Goal: Use online tool/utility: Utilize a website feature to perform a specific function

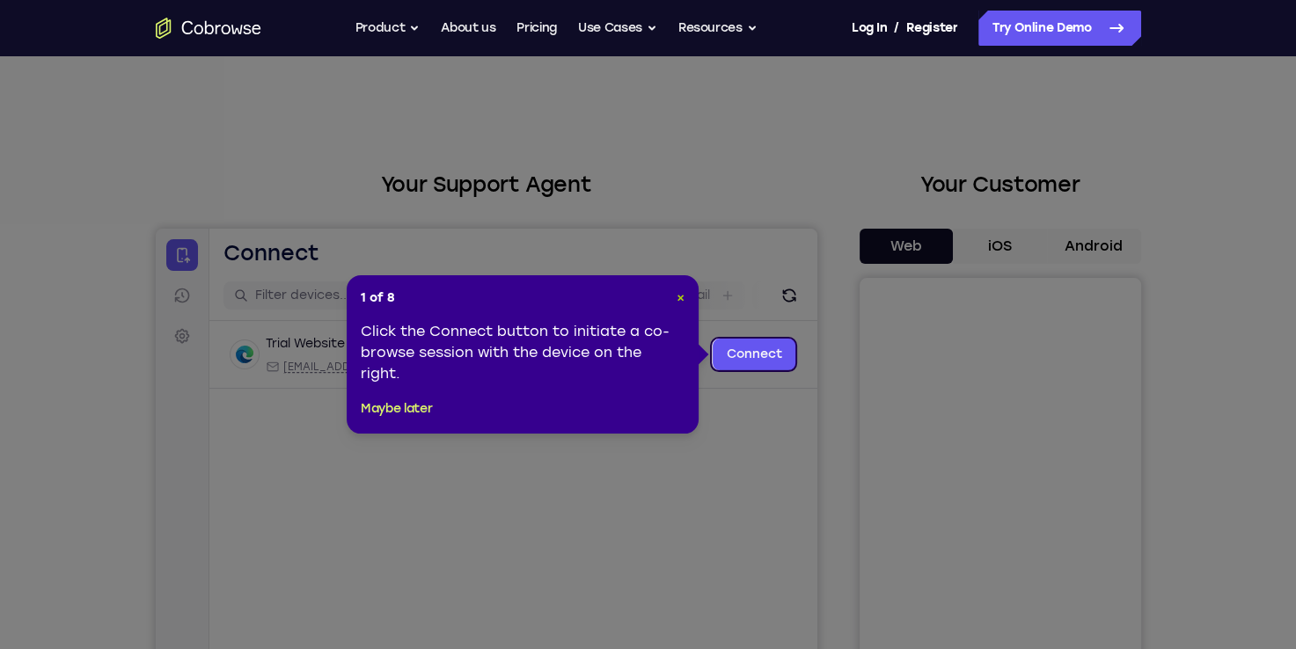
click at [683, 297] on div "1 of 8 × Click the Connect button to initiate a co-browse session with the devi…" at bounding box center [523, 354] width 352 height 158
click at [682, 298] on span "×" at bounding box center [681, 297] width 8 height 15
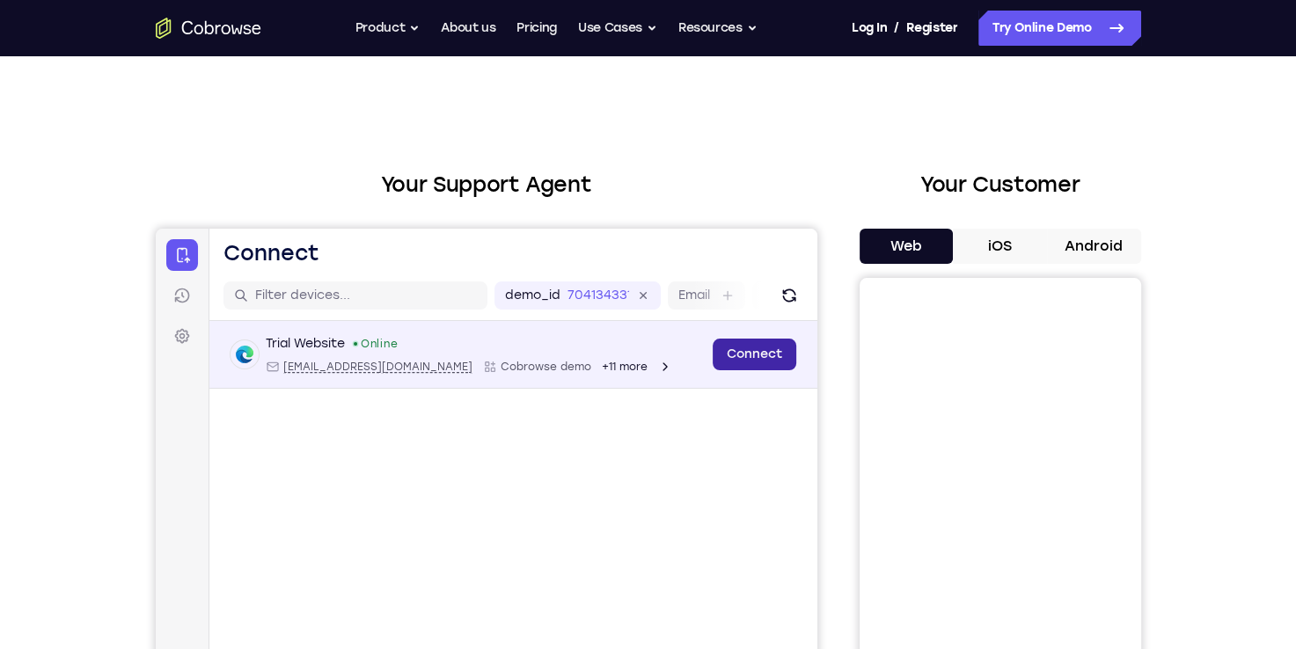
click at [753, 357] on link "Connect" at bounding box center [754, 355] width 84 height 32
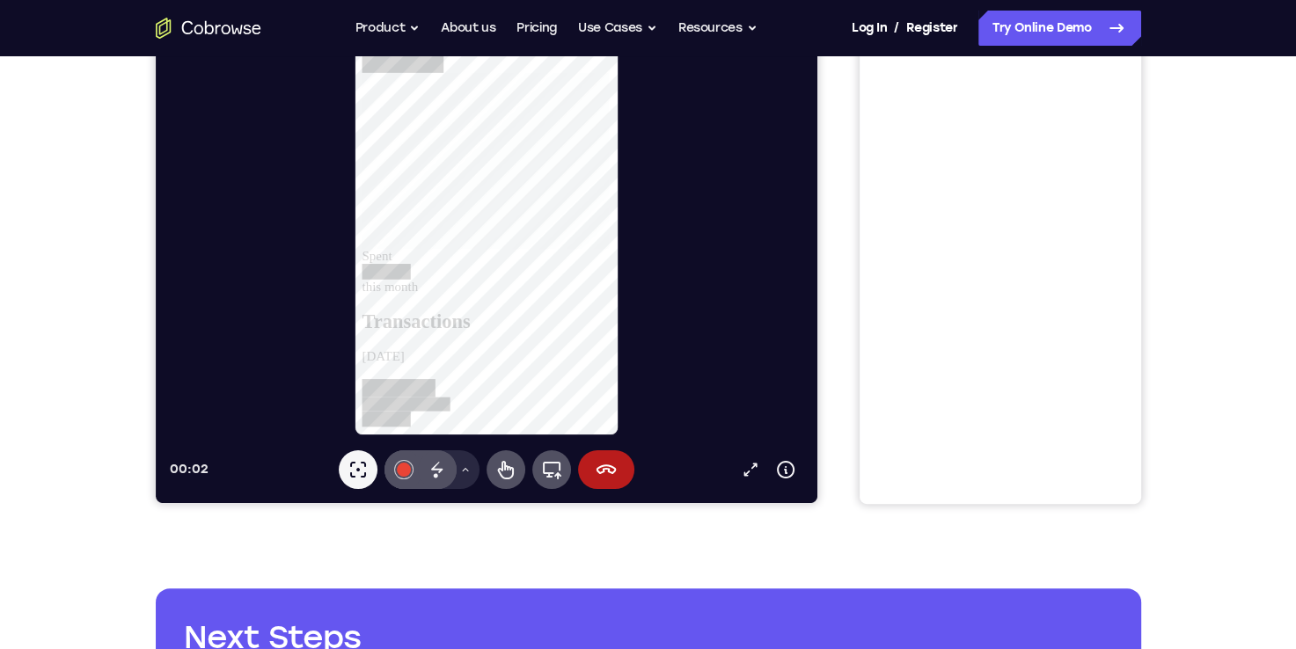
scroll to position [440, 0]
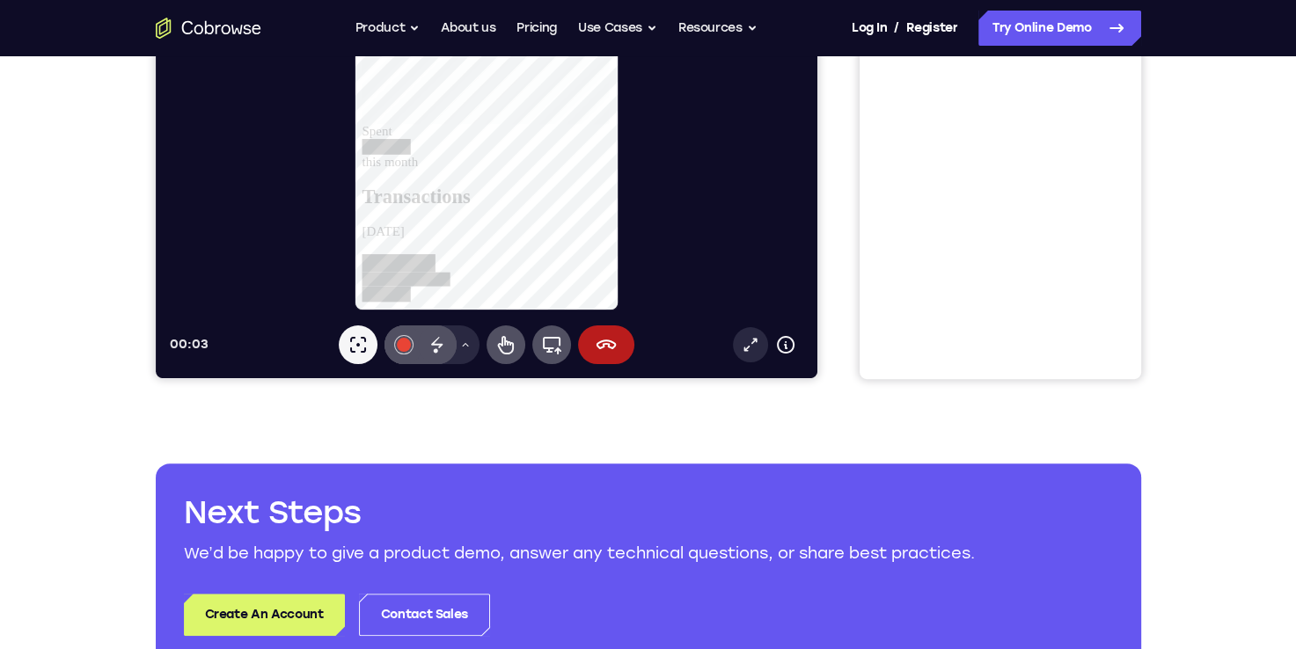
click at [749, 348] on icon at bounding box center [750, 345] width 18 height 18
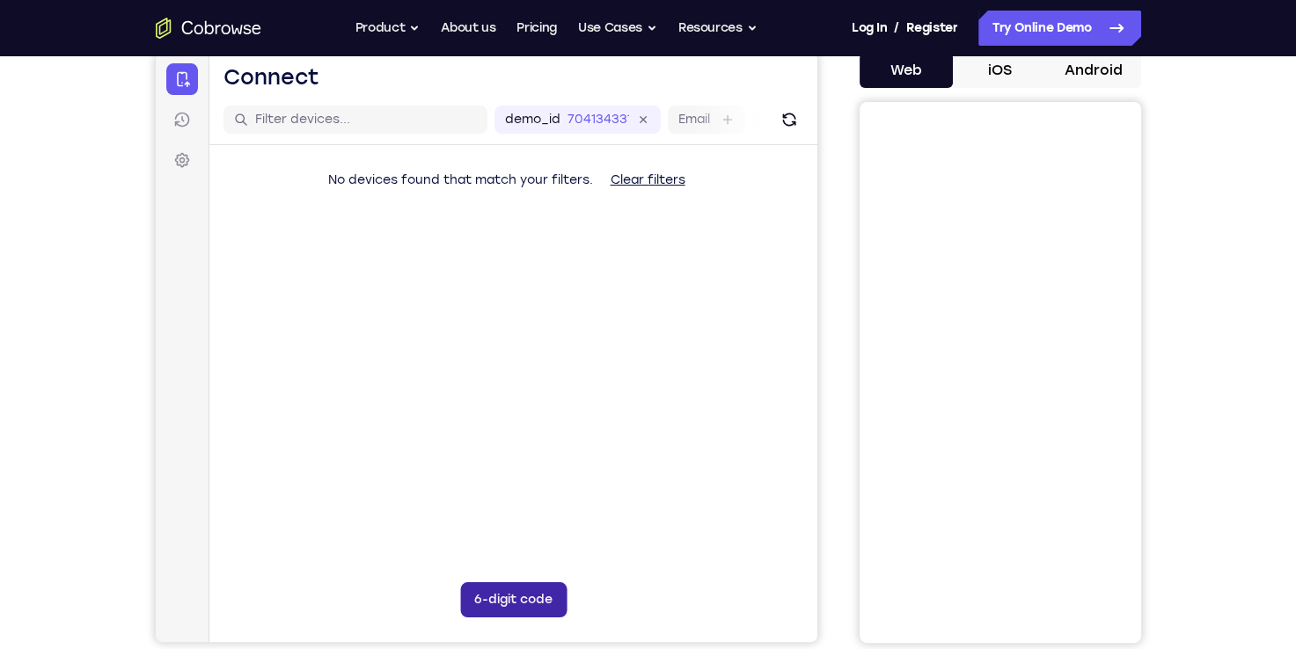
click at [541, 600] on button "6-digit code" at bounding box center [512, 600] width 106 height 35
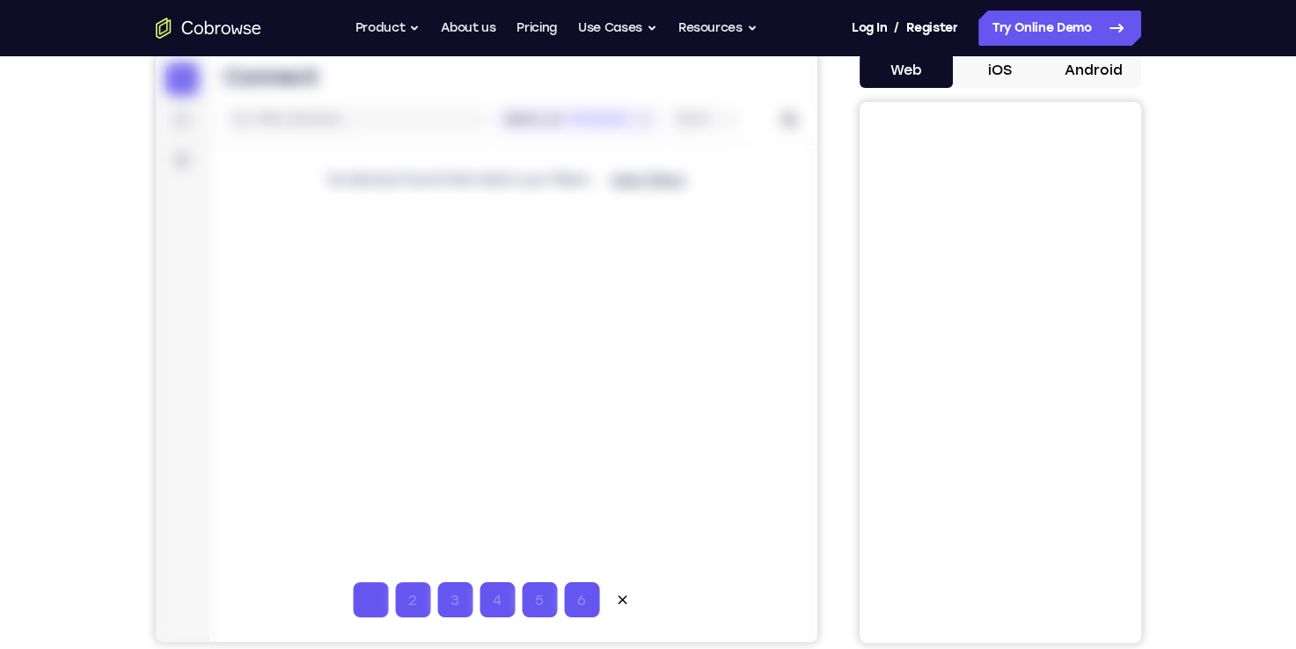
click at [804, 371] on div at bounding box center [486, 348] width 662 height 590
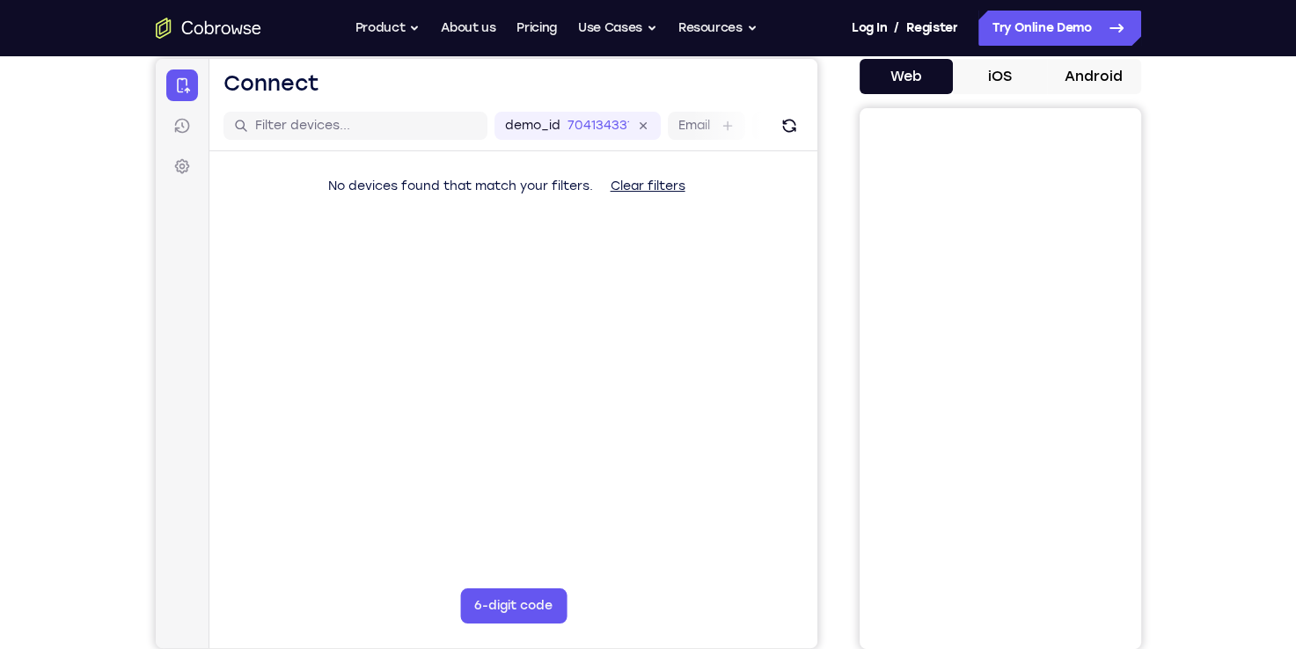
scroll to position [0, 0]
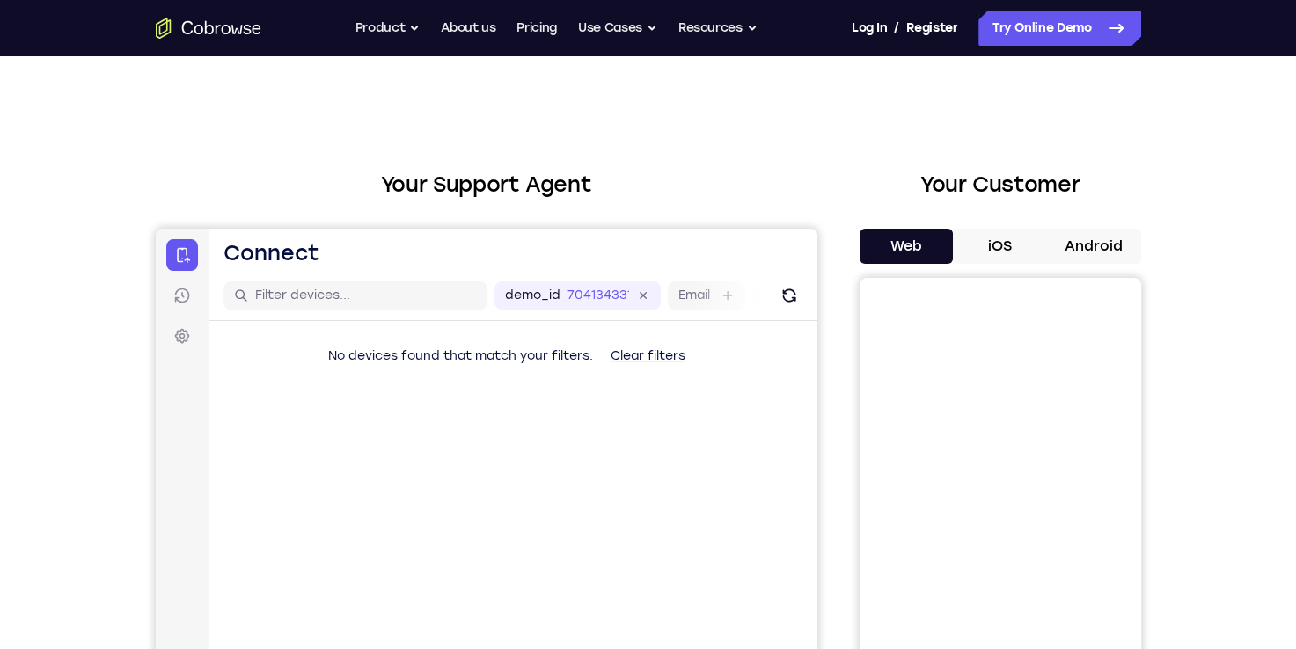
click at [657, 362] on button "Clear filters" at bounding box center [647, 356] width 103 height 35
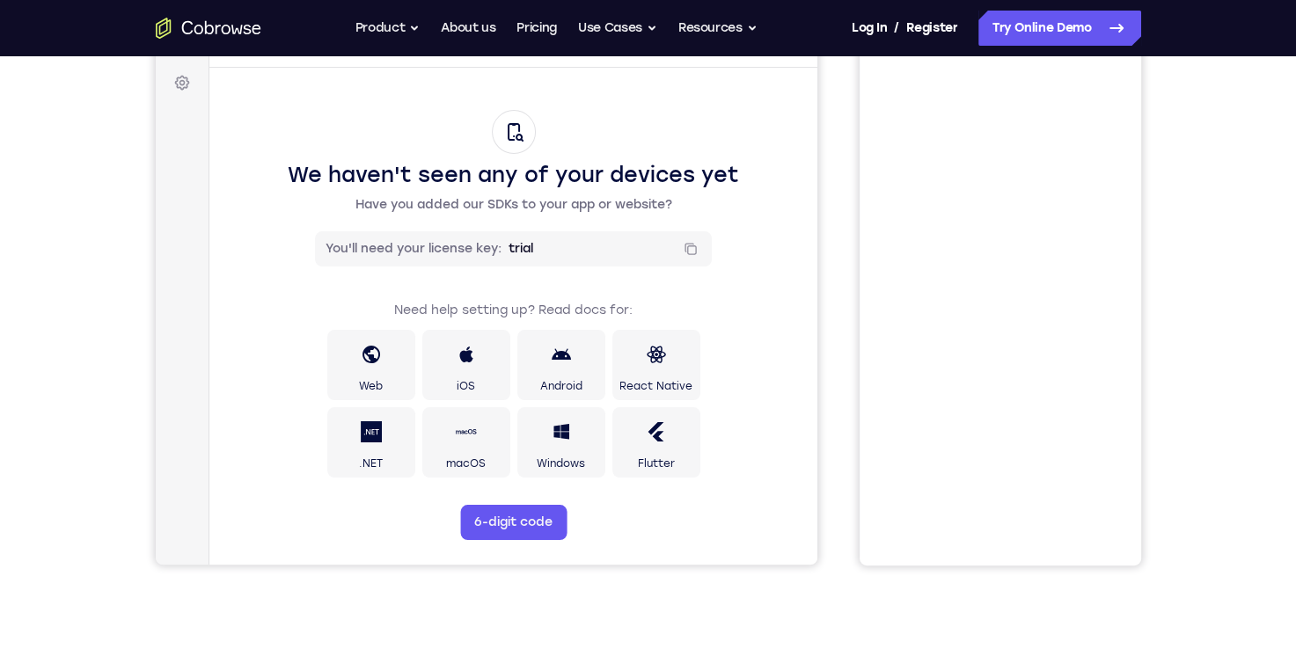
scroll to position [264, 0]
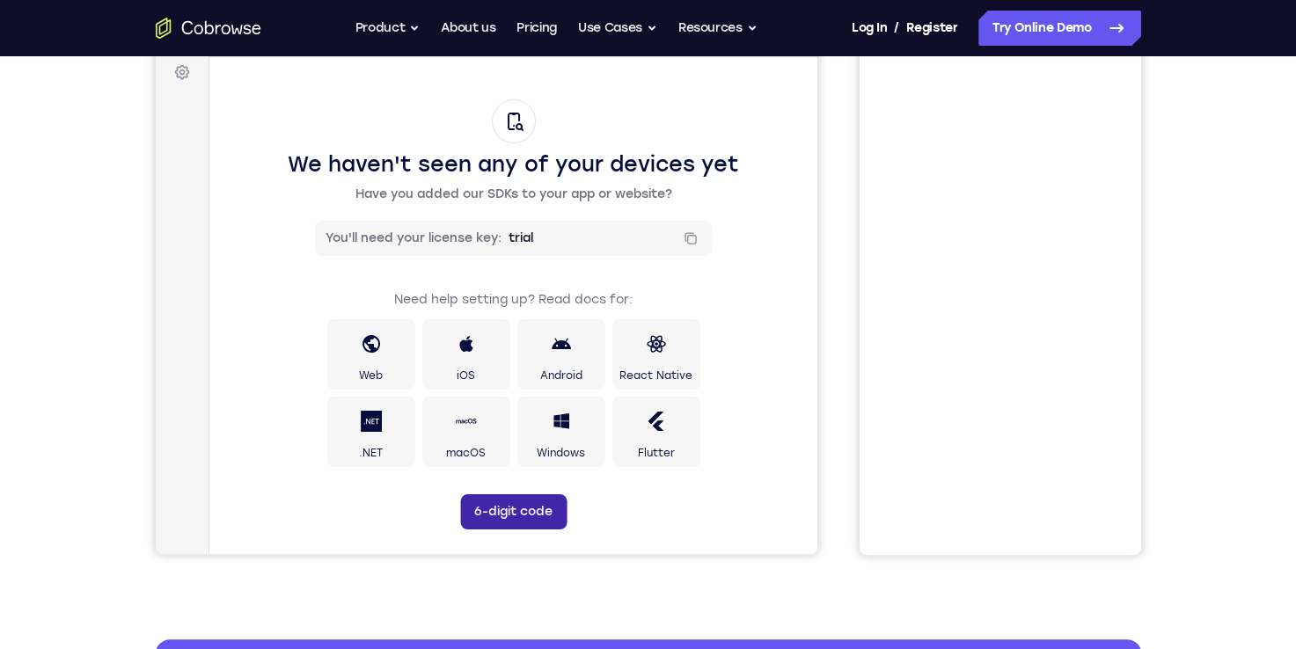
click at [518, 512] on button "6-digit code" at bounding box center [512, 512] width 106 height 35
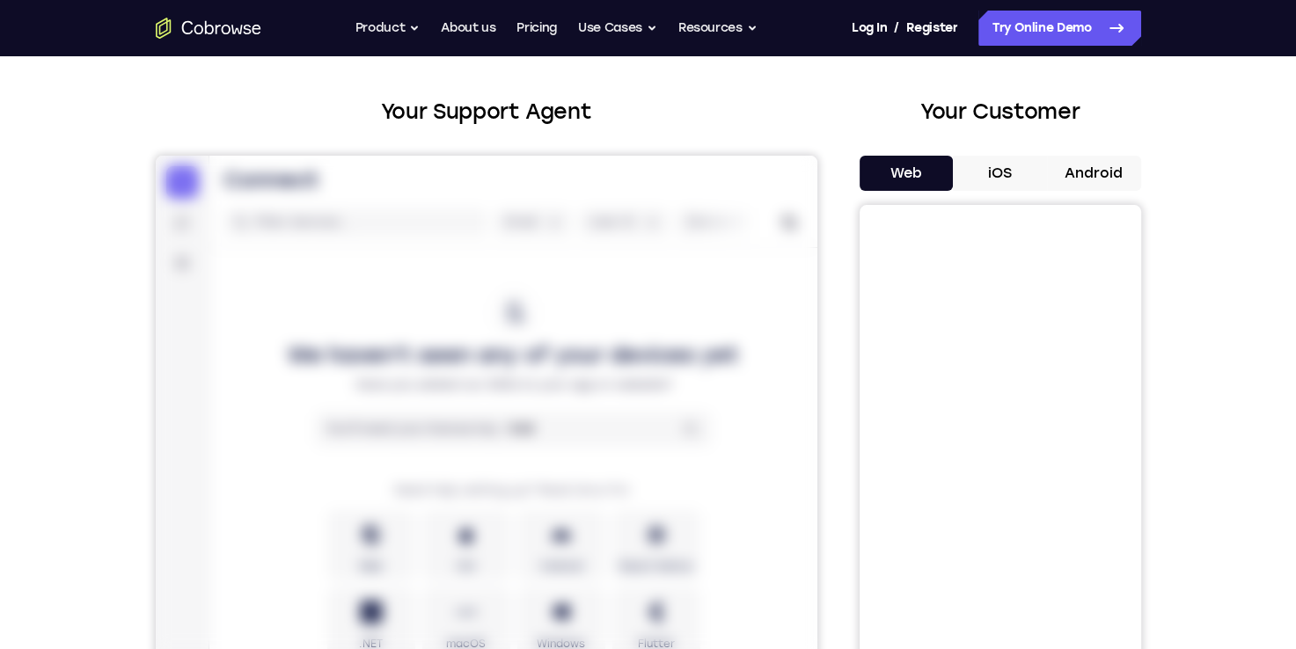
scroll to position [0, 0]
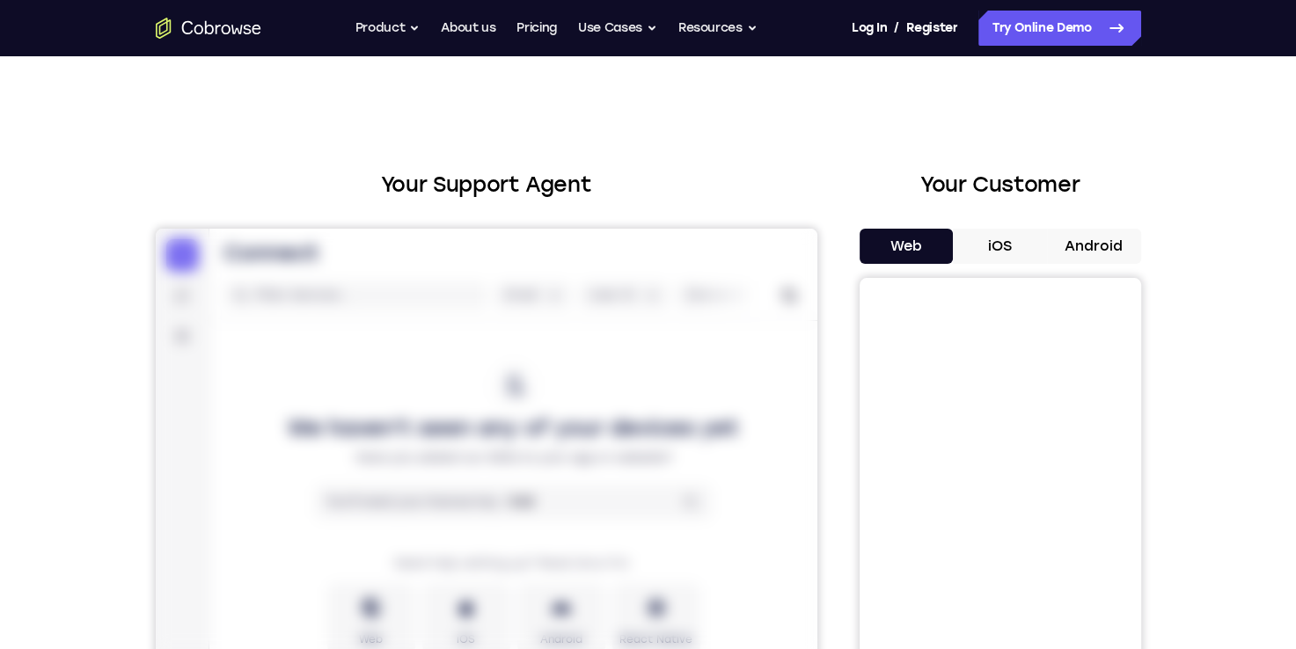
click at [824, 146] on div "Your Support Agent Your Customer Web iOS Android Next Steps We’d be happy to gi…" at bounding box center [648, 636] width 1126 height 1161
click at [1043, 33] on link "Try Online Demo" at bounding box center [1060, 28] width 163 height 35
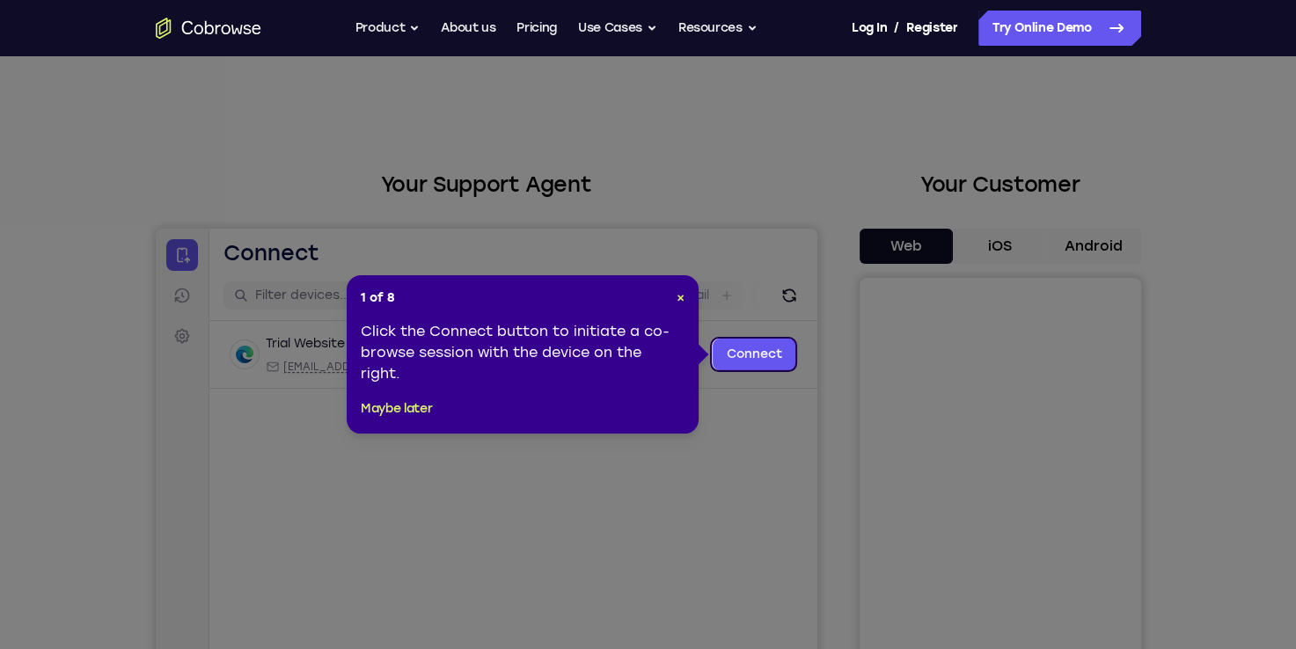
click at [742, 455] on icon at bounding box center [655, 324] width 1310 height 649
click at [685, 301] on div "1 of 8 × Click the Connect button to initiate a co-browse session with the devi…" at bounding box center [523, 354] width 352 height 158
click at [680, 298] on span "×" at bounding box center [681, 297] width 8 height 15
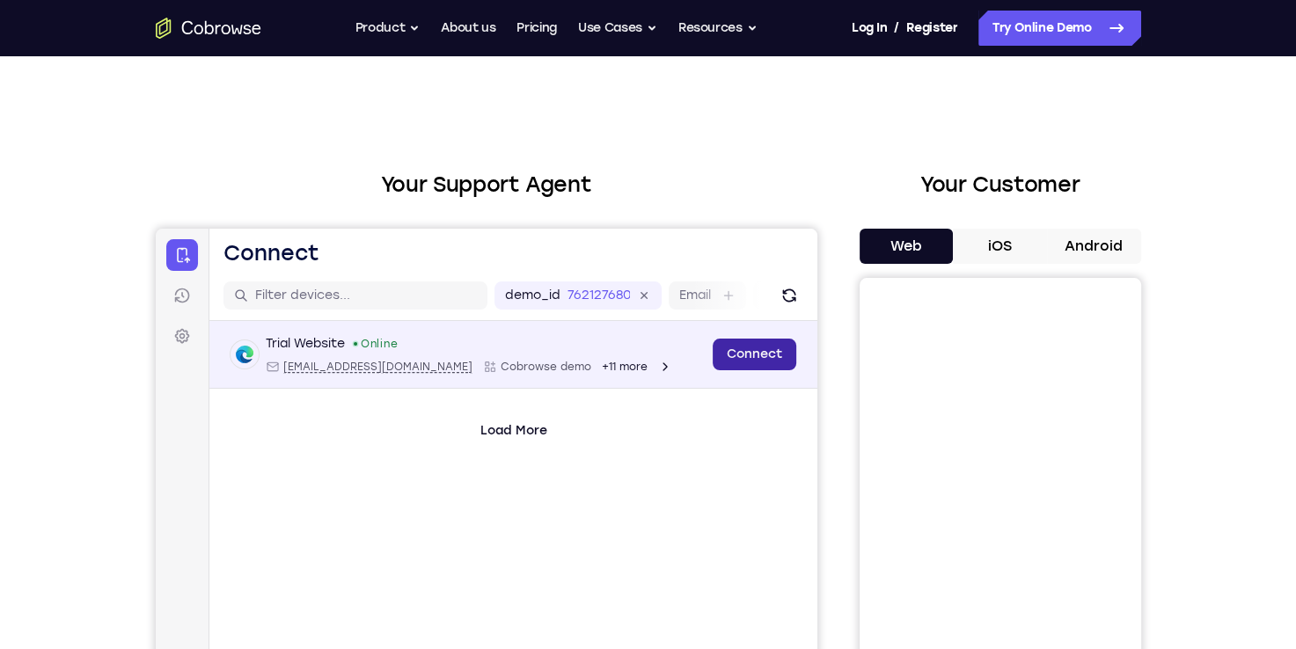
drag, startPoint x: 155, startPoint y: 229, endPoint x: 738, endPoint y: 357, distance: 597.5
click at [738, 357] on link "Connect" at bounding box center [754, 355] width 84 height 32
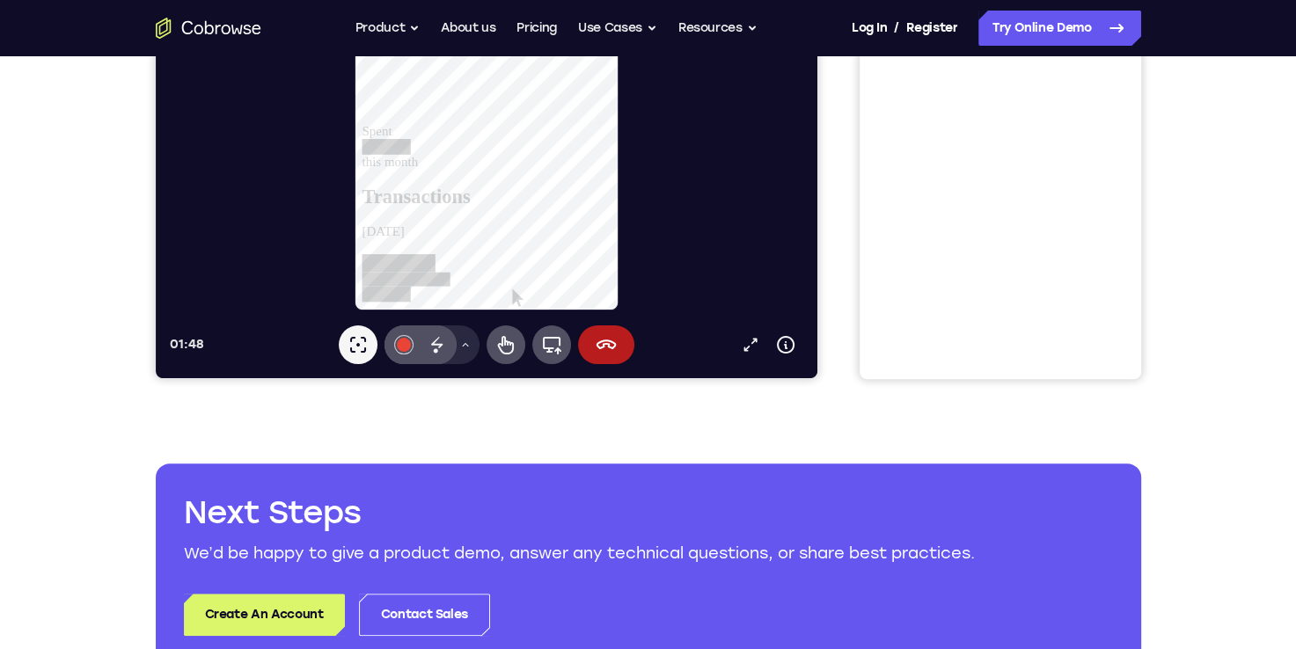
scroll to position [264, 0]
